Goal: Task Accomplishment & Management: Manage account settings

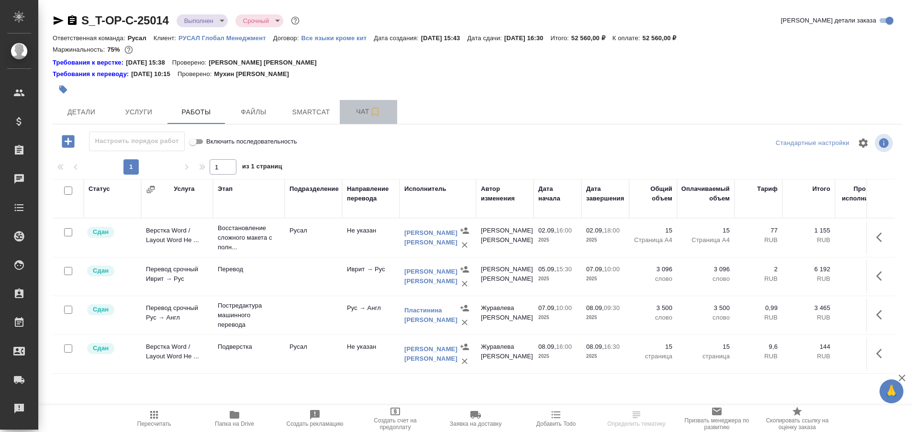
click at [363, 114] on span "Чат" at bounding box center [368, 112] width 46 height 12
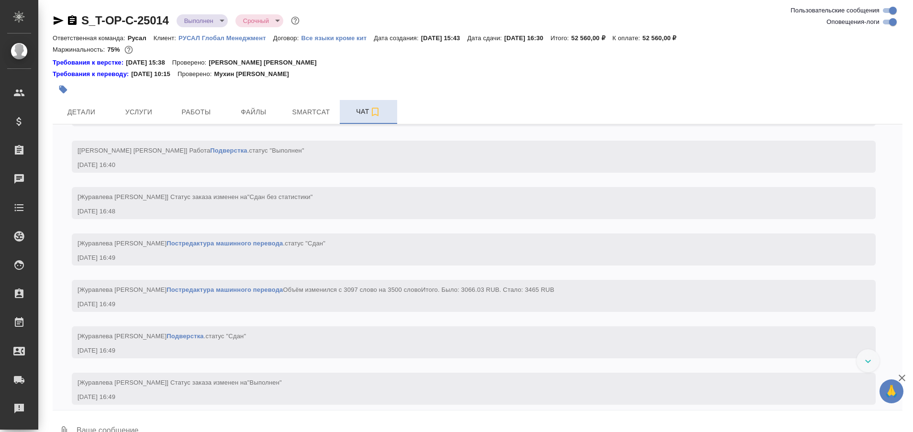
scroll to position [3928, 0]
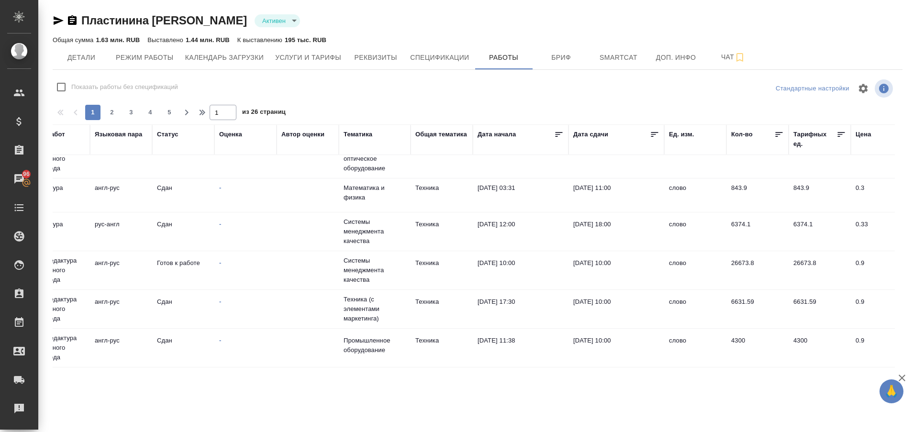
scroll to position [398, 299]
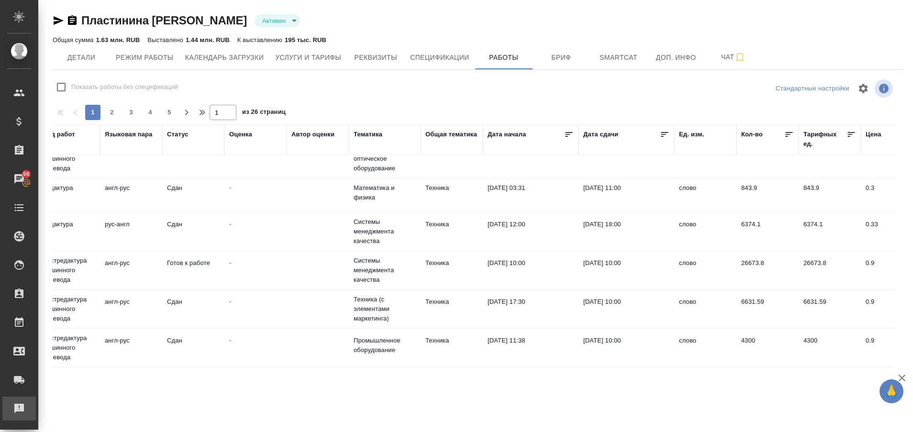
click at [19, 404] on div "Рекламации" at bounding box center [7, 408] width 24 height 14
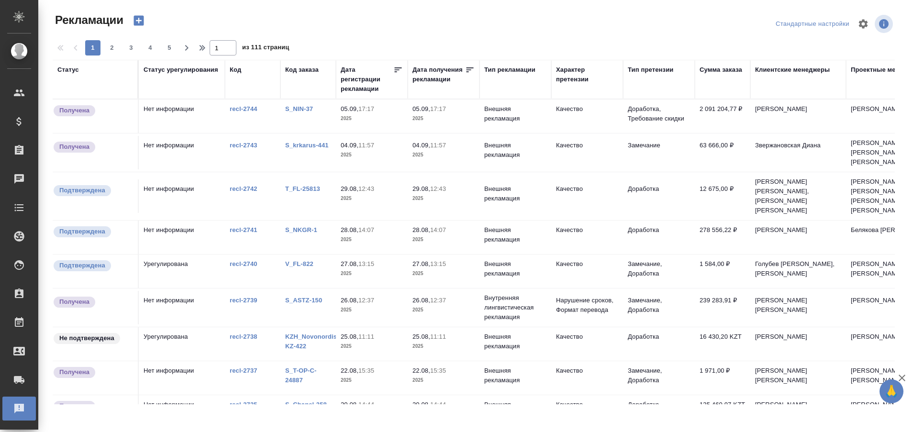
click at [309, 110] on link "S_NIN-37" at bounding box center [299, 108] width 28 height 7
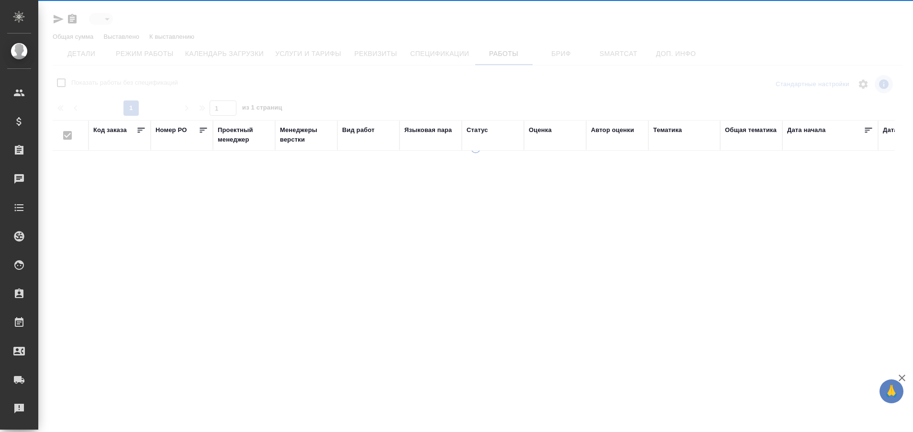
type input "active"
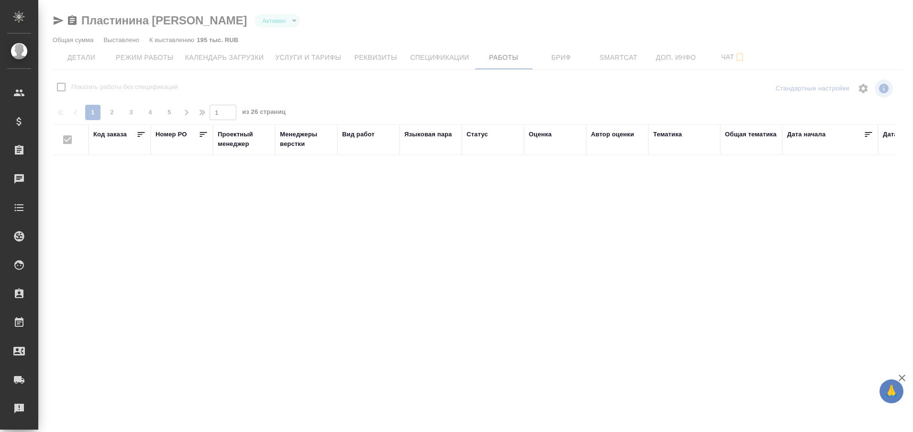
checkbox input "false"
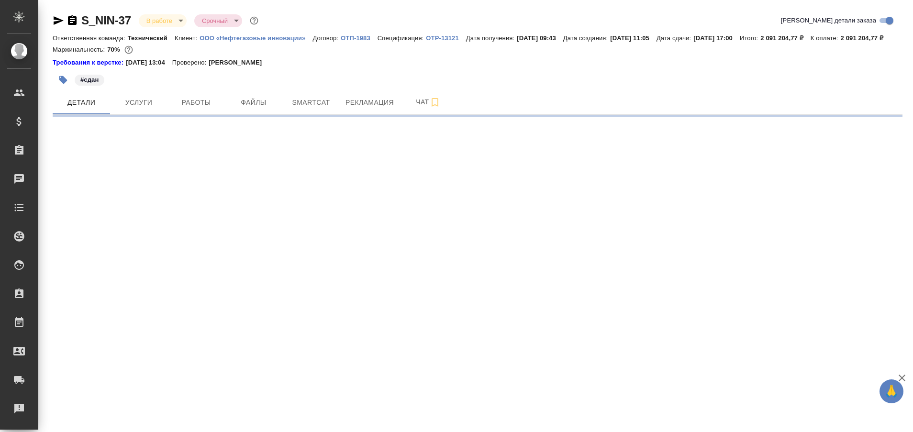
select select "RU"
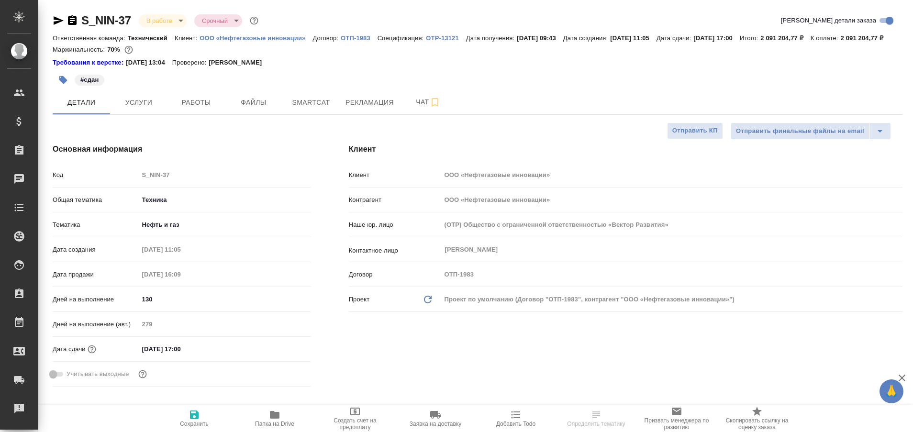
type textarea "x"
click at [424, 108] on span "Чат" at bounding box center [428, 102] width 46 height 12
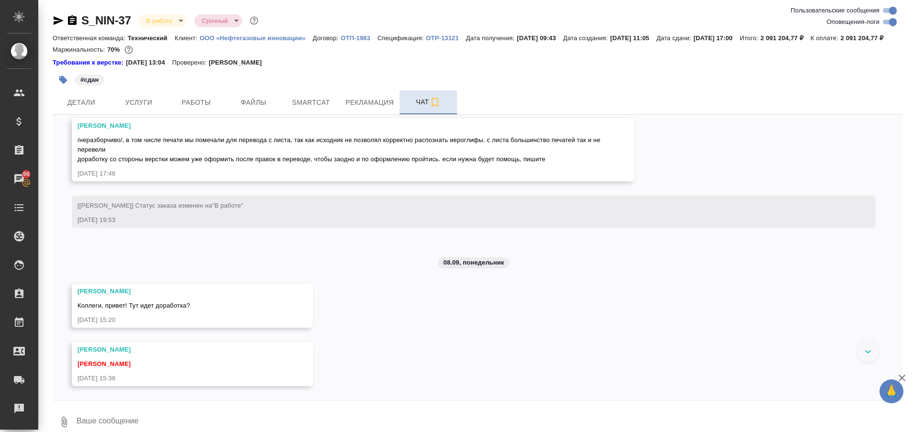
scroll to position [50671, 0]
click at [870, 363] on div at bounding box center [867, 351] width 23 height 23
